Goal: Check status: Check status

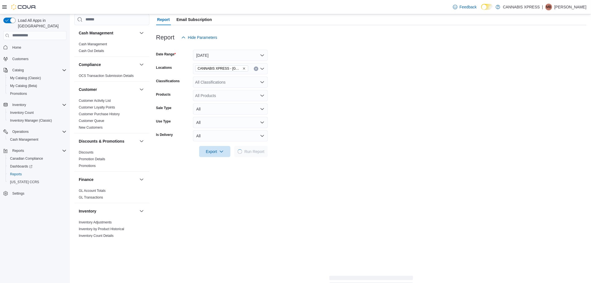
scroll to position [62, 0]
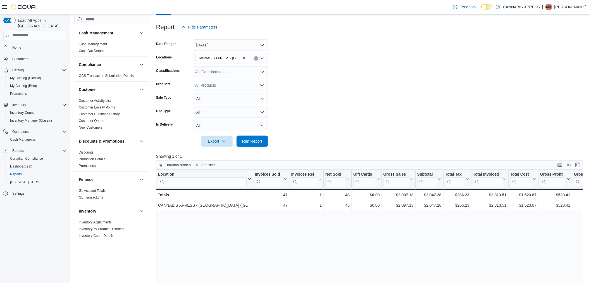
scroll to position [62, 0]
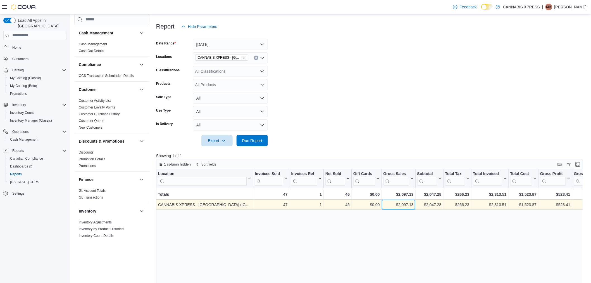
click at [408, 204] on div "$2,097.13" at bounding box center [398, 204] width 30 height 7
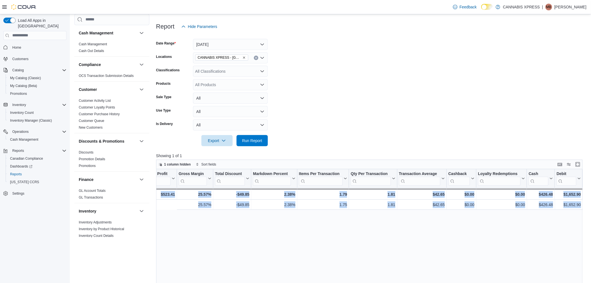
scroll to position [0, 480]
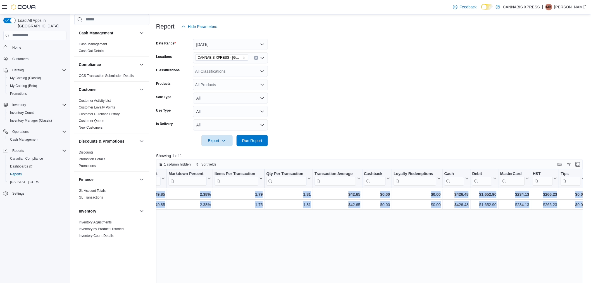
drag, startPoint x: 530, startPoint y: 213, endPoint x: 621, endPoint y: 216, distance: 91.4
